Goal: Check status: Check status

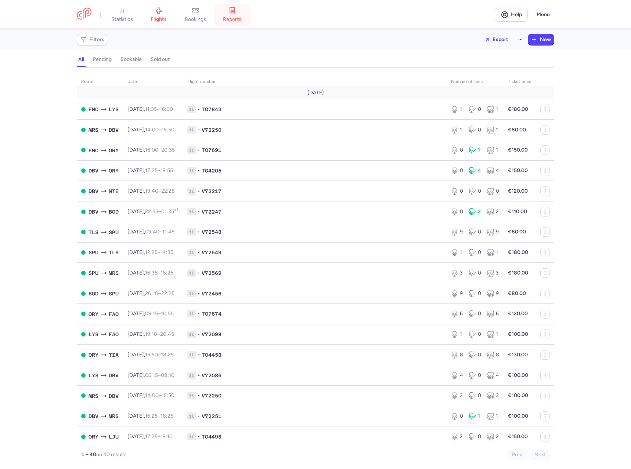
click at [241, 10] on link "reports" at bounding box center [232, 15] width 37 height 16
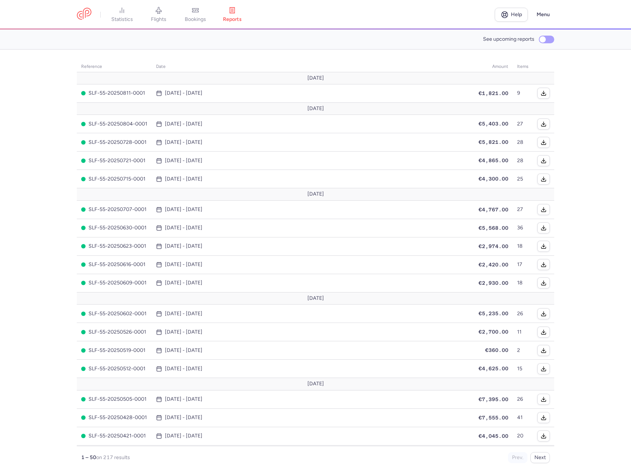
click at [548, 35] on label "See upcoming reports" at bounding box center [518, 39] width 71 height 11
click at [548, 36] on input "See upcoming reports" at bounding box center [546, 40] width 15 height 8
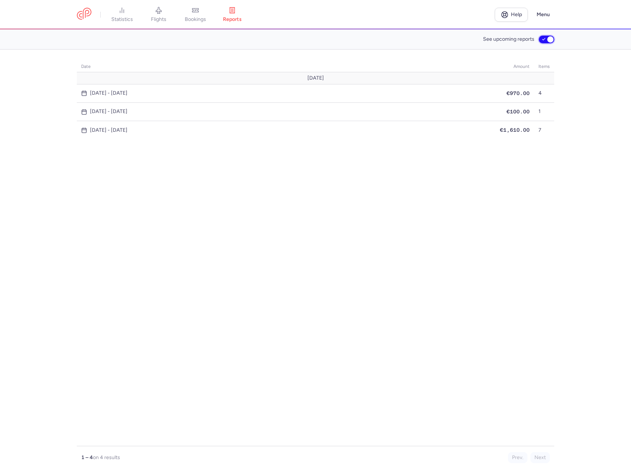
click at [543, 37] on input "See upcoming reports" at bounding box center [546, 40] width 15 height 8
checkbox input "false"
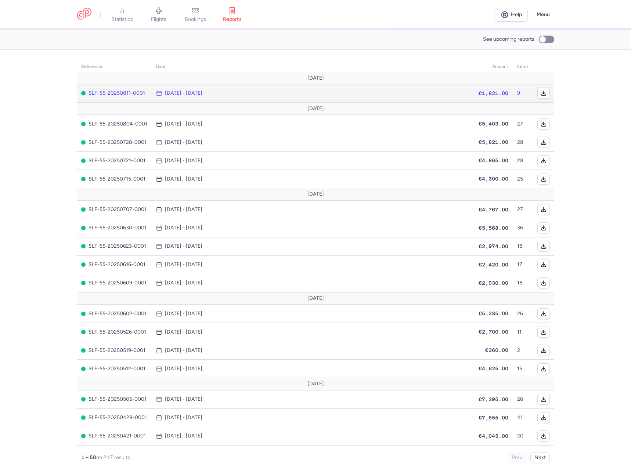
click at [167, 92] on time "[DATE] - [DATE]" at bounding box center [183, 93] width 37 height 6
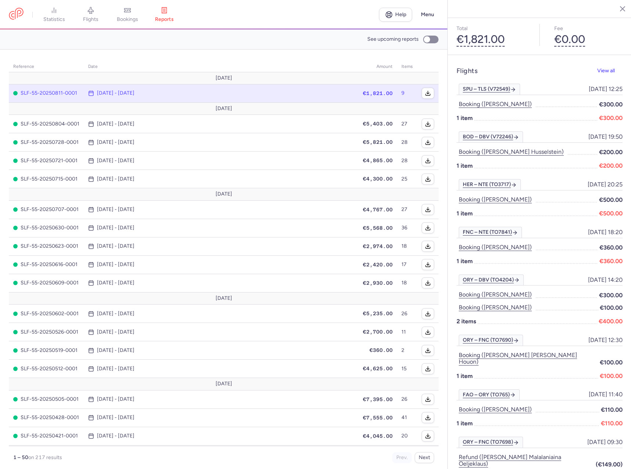
scroll to position [89, 0]
